Goal: Transaction & Acquisition: Purchase product/service

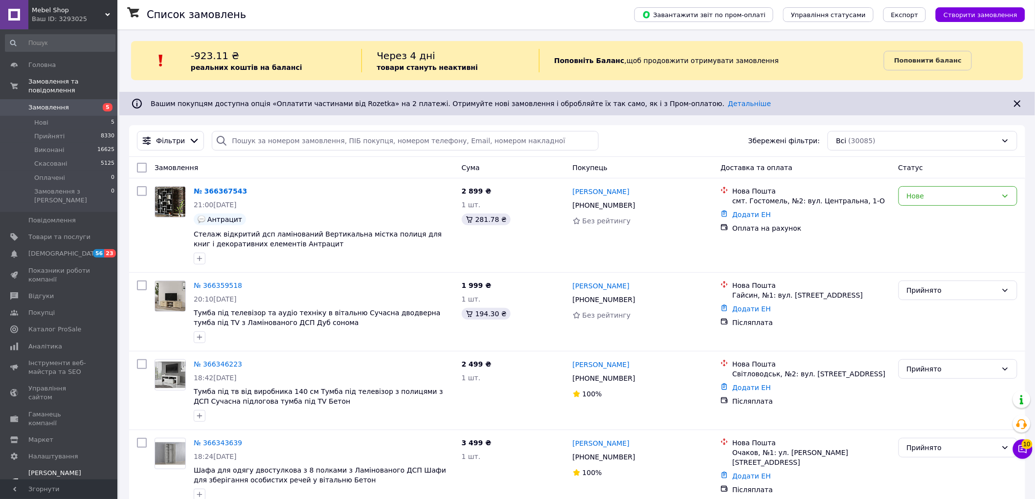
click at [50, 449] on span "[PERSON_NAME] та рахунки Prom топ" at bounding box center [59, 482] width 62 height 27
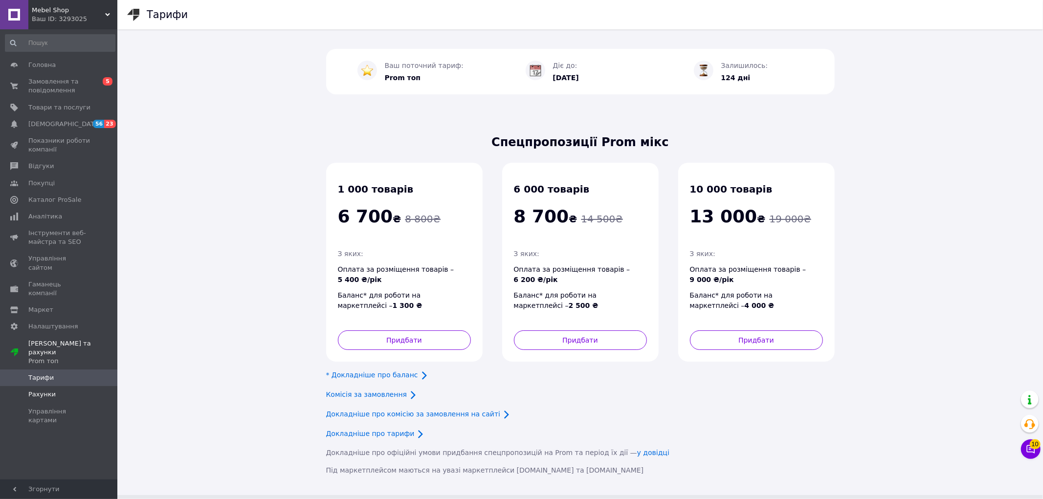
click at [60, 386] on link "Рахунки" at bounding box center [60, 394] width 120 height 17
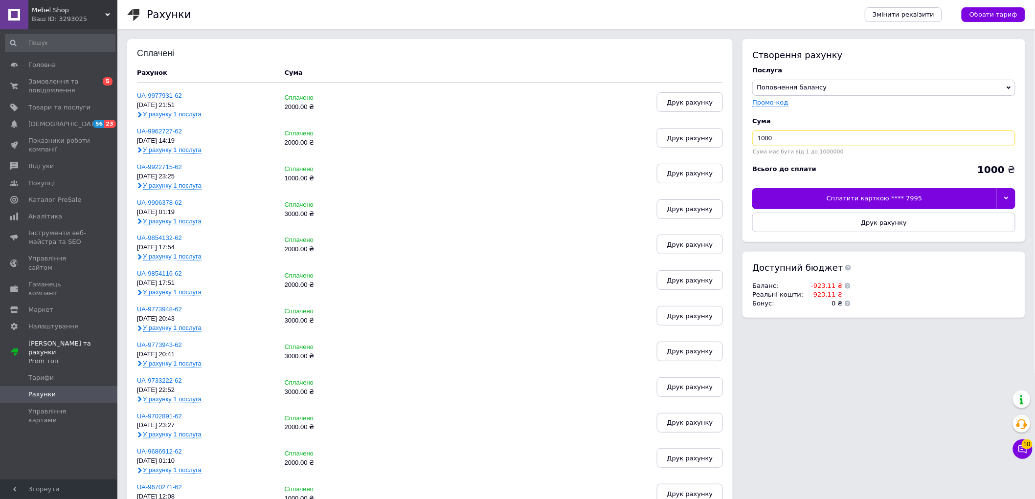
click at [779, 144] on input "1000" at bounding box center [883, 139] width 263 height 16
drag, startPoint x: 769, startPoint y: 138, endPoint x: 750, endPoint y: 135, distance: 18.7
click at [750, 135] on div "Створення рахунку Послуга Поповнення балансу Premium-дизайн Промо-код Cума 1000…" at bounding box center [883, 140] width 283 height 203
click at [938, 203] on div at bounding box center [1005, 198] width 19 height 21
click at [769, 131] on input "200" at bounding box center [883, 139] width 263 height 16
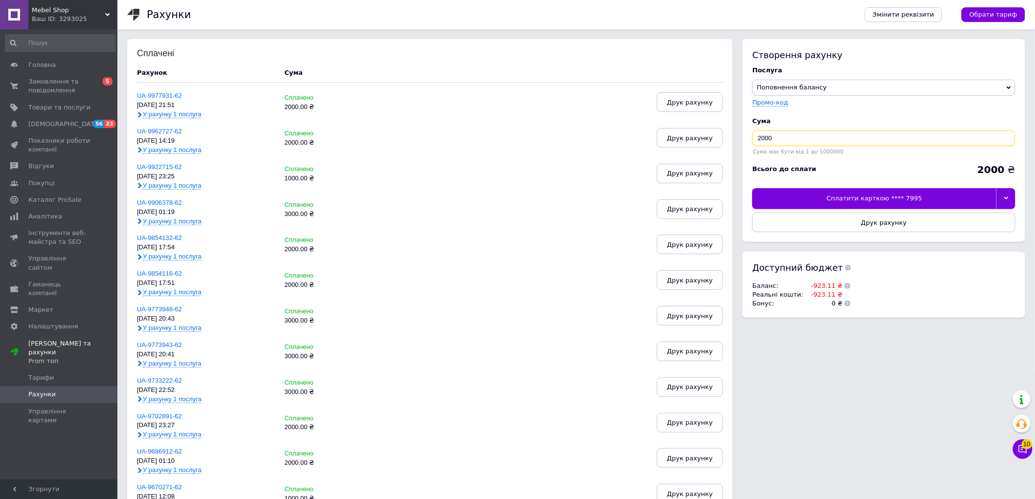
type input "2000"
click at [938, 198] on div at bounding box center [1005, 198] width 19 height 21
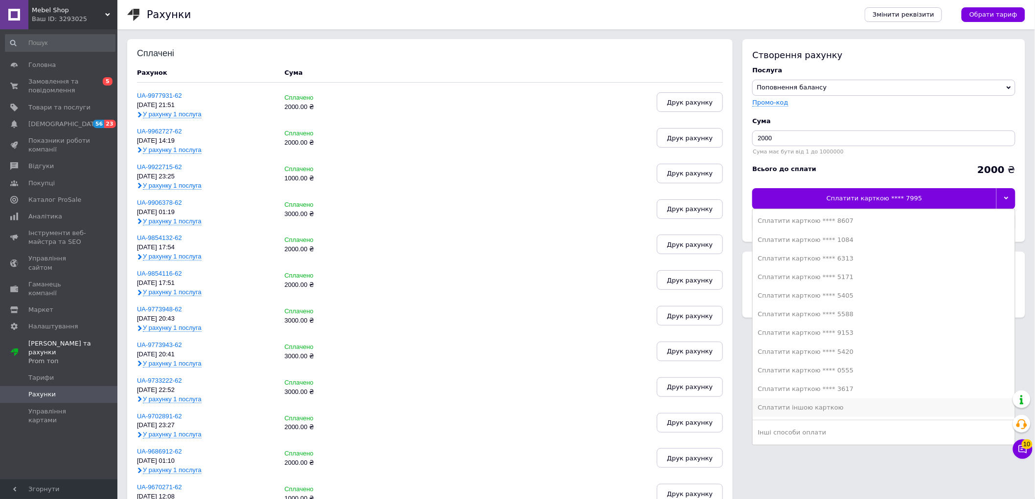
click at [803, 402] on li "Сплатити іншою карткою" at bounding box center [883, 407] width 262 height 19
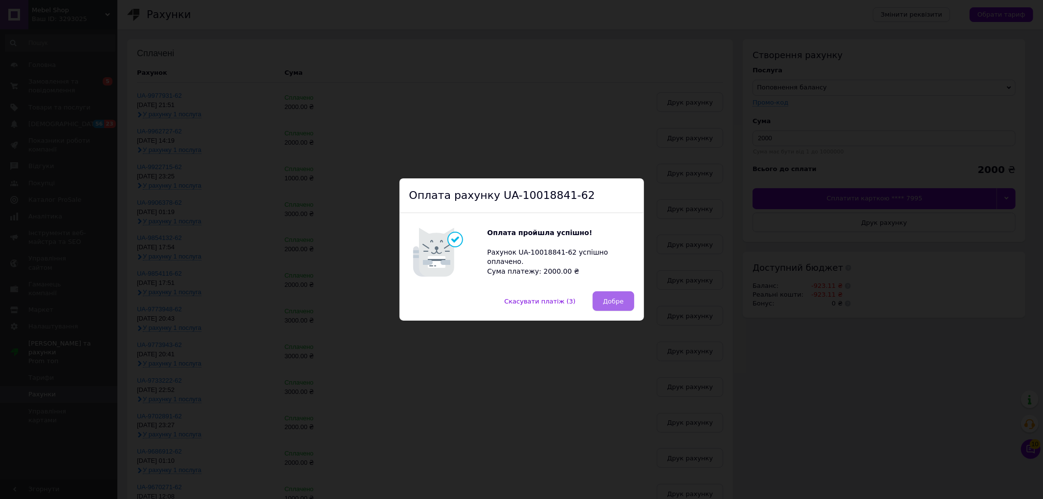
click at [608, 305] on span "Добре" at bounding box center [613, 301] width 21 height 7
